Goal: Information Seeking & Learning: Check status

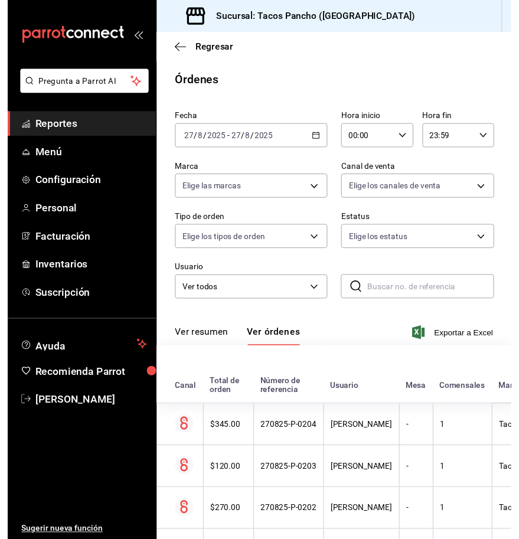
scroll to position [8526, 0]
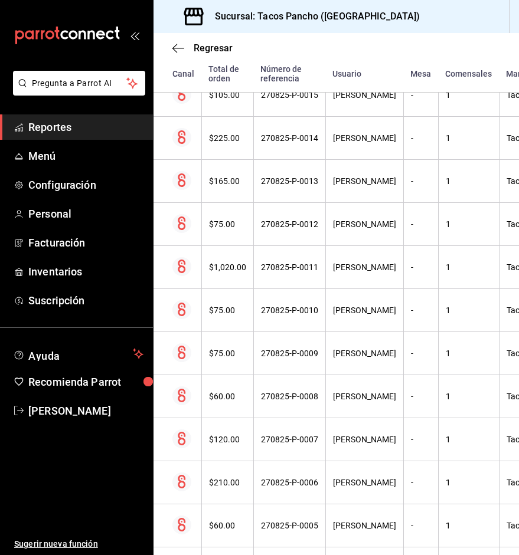
click at [76, 133] on span "Reportes" at bounding box center [85, 127] width 115 height 16
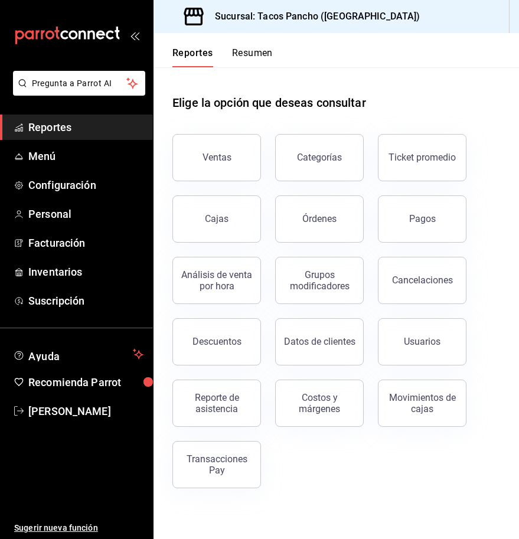
click at [224, 184] on div "Cajas" at bounding box center [209, 211] width 103 height 61
click at [226, 165] on button "Ventas" at bounding box center [216, 157] width 89 height 47
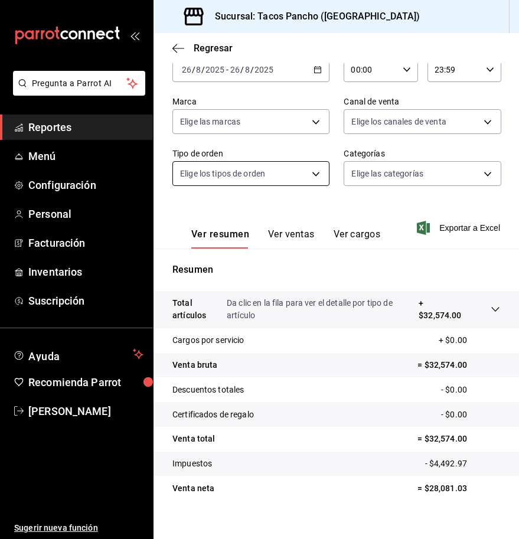
scroll to position [84, 0]
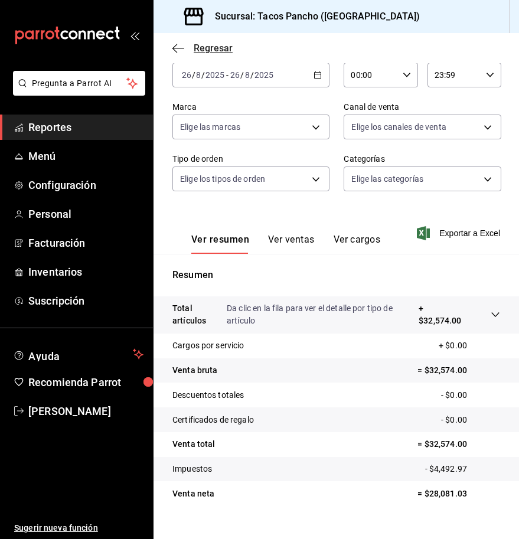
click at [181, 52] on icon "button" at bounding box center [178, 48] width 12 height 11
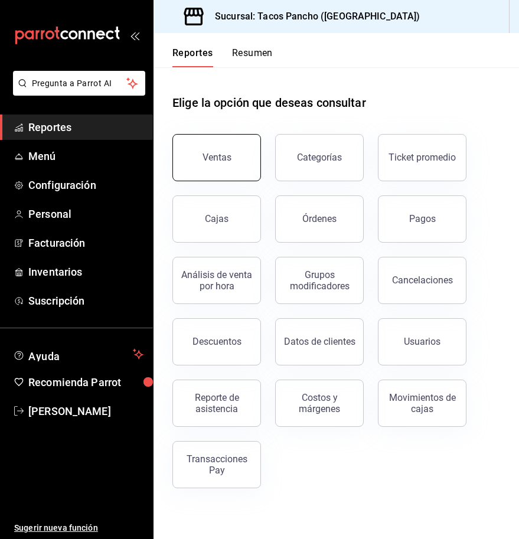
click at [210, 138] on button "Ventas" at bounding box center [216, 157] width 89 height 47
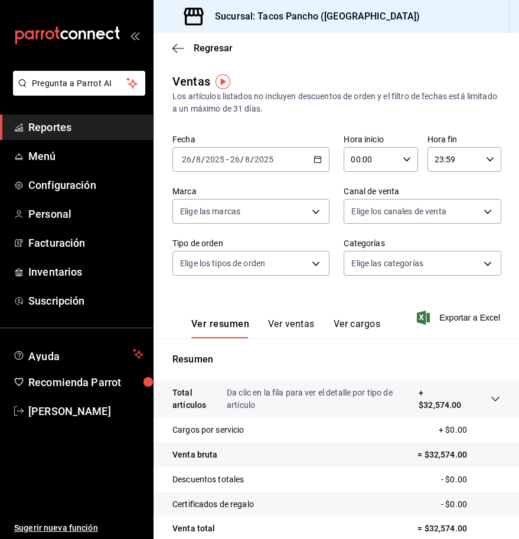
click at [212, 159] on input "2025" at bounding box center [215, 159] width 20 height 9
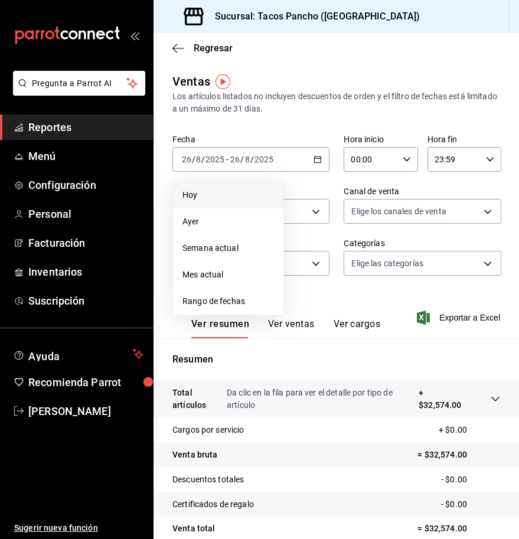
click at [254, 189] on span "Hoy" at bounding box center [227, 195] width 91 height 12
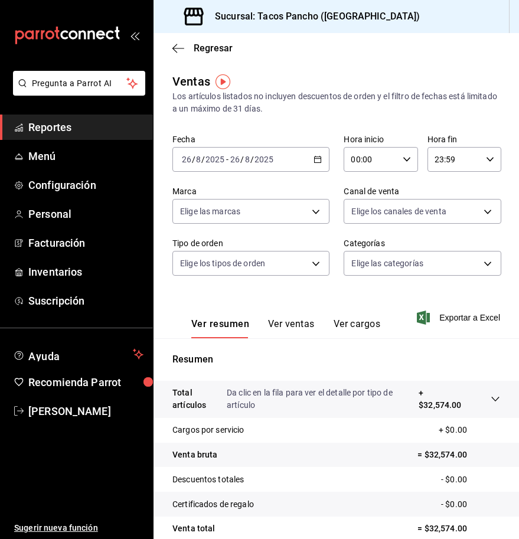
click at [177, 57] on div "Regresar" at bounding box center [335, 48] width 365 height 30
click at [175, 50] on icon "button" at bounding box center [178, 48] width 12 height 11
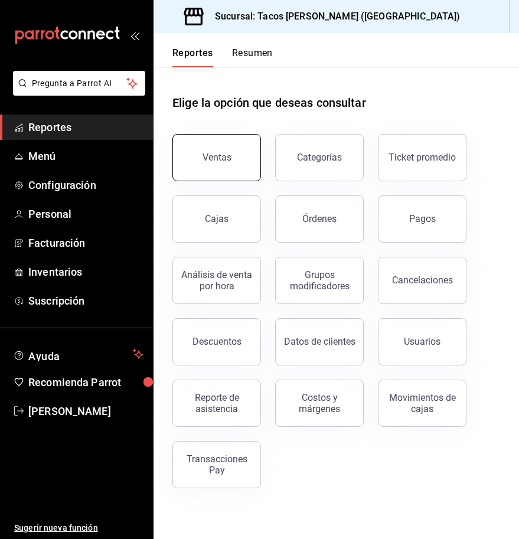
click at [198, 178] on button "Ventas" at bounding box center [216, 157] width 89 height 47
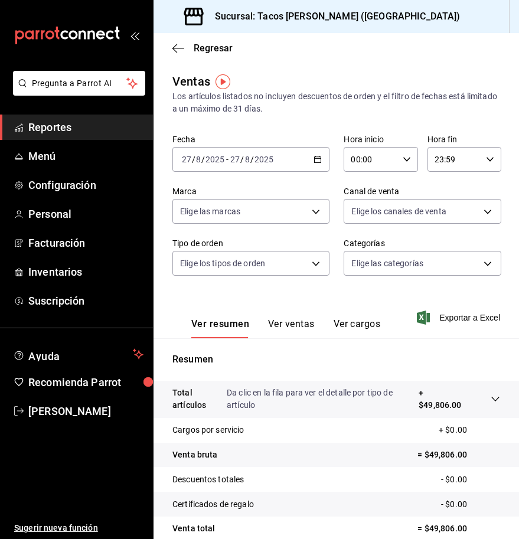
click at [180, 54] on div "Regresar" at bounding box center [335, 48] width 365 height 30
click at [180, 51] on icon "button" at bounding box center [178, 48] width 12 height 11
